Goal: Navigation & Orientation: Find specific page/section

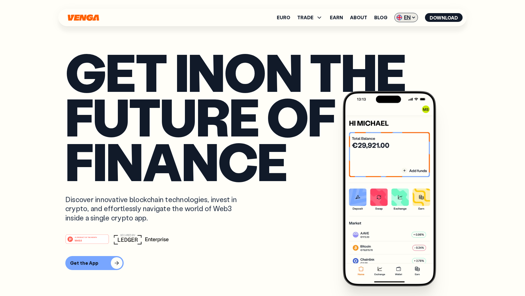
click at [404, 15] on span "EN" at bounding box center [407, 17] width 24 height 9
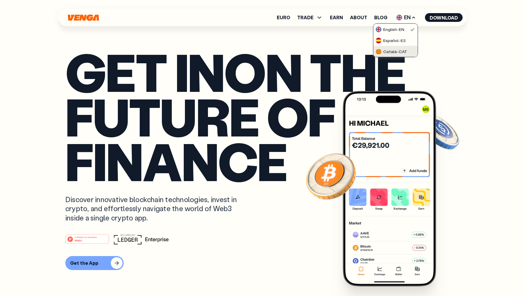
click at [397, 50] on div "Català - CAT" at bounding box center [392, 52] width 32 height 6
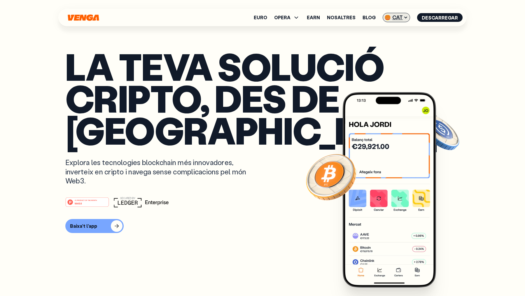
click at [397, 16] on span "CAT" at bounding box center [396, 17] width 27 height 9
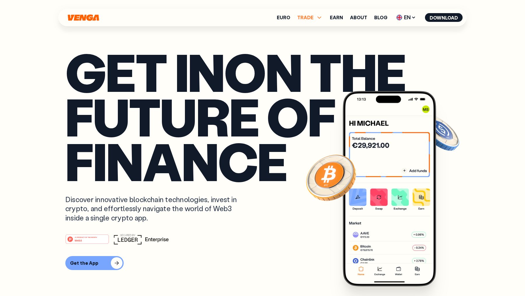
click at [308, 15] on span "TRADE" at bounding box center [305, 17] width 16 height 5
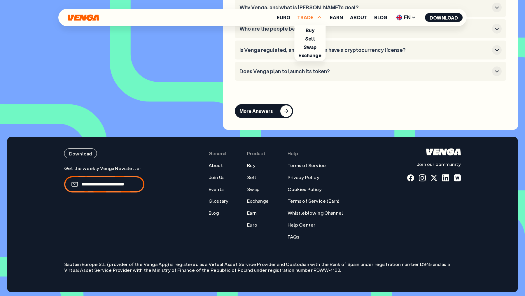
scroll to position [2543, 0]
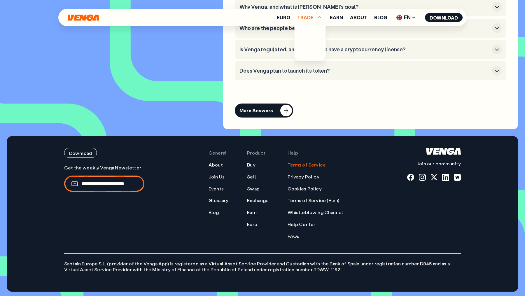
click at [301, 163] on link "Terms of Service" at bounding box center [307, 165] width 39 height 6
